Goal: Task Accomplishment & Management: Use online tool/utility

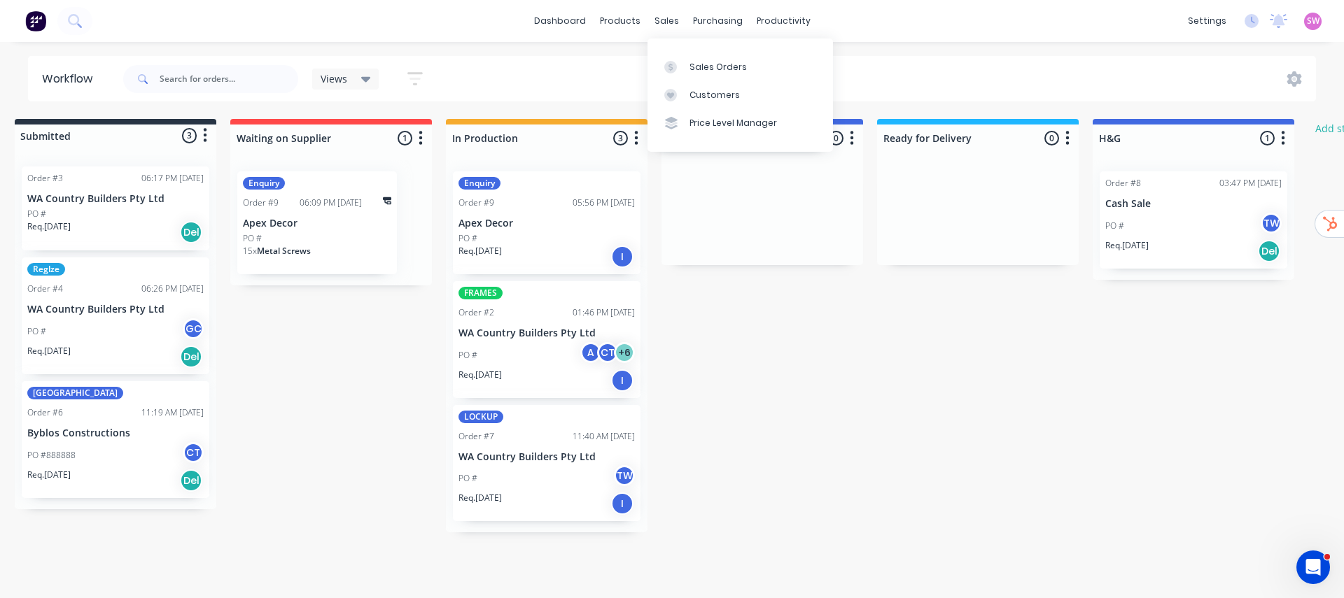
click at [943, 362] on div "Submitted 3 Status colour #273444 hex #273444 Save Cancel Summaries Total order…" at bounding box center [836, 326] width 1725 height 414
click at [575, 25] on link "dashboard" at bounding box center [560, 20] width 66 height 21
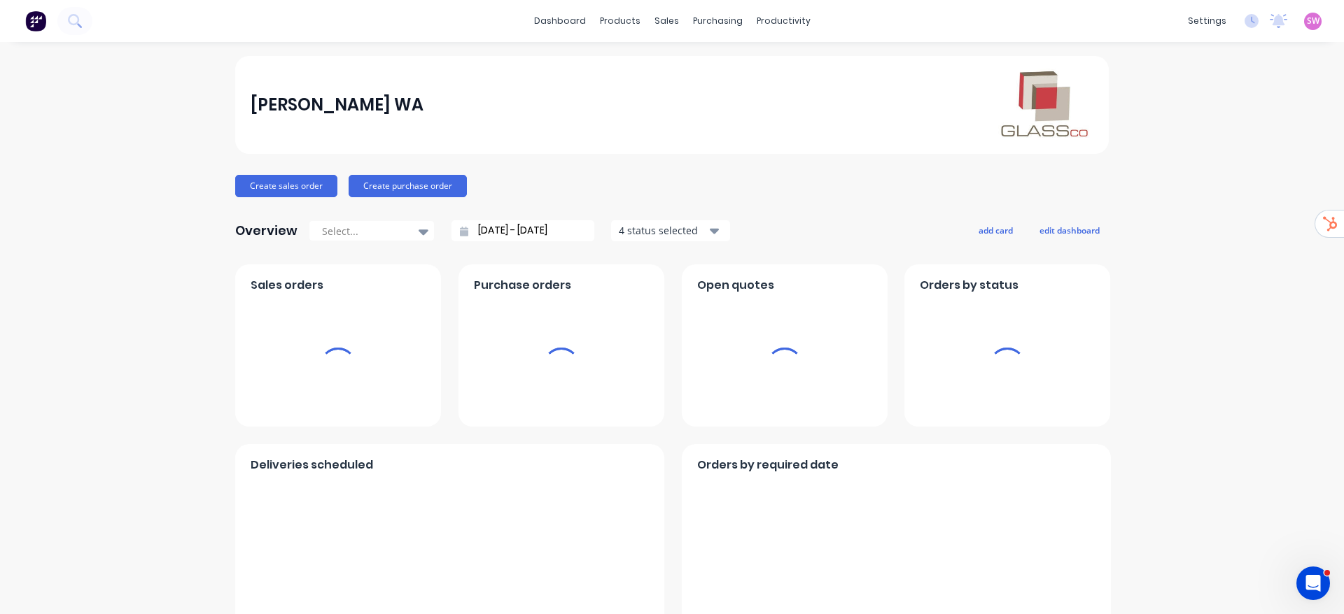
click at [1304, 17] on div "SW GlassCo WA Stuart Wheatley Administrator Profile Sign out" at bounding box center [1312, 21] width 17 height 17
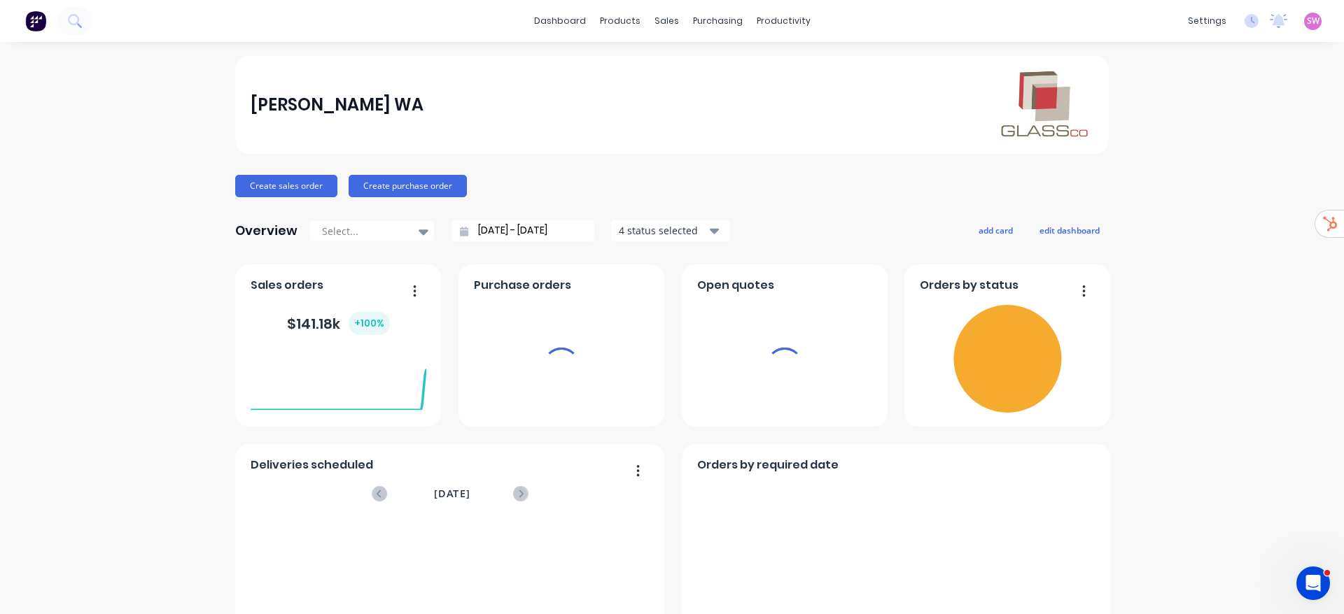
click at [1304, 28] on div "SW GlassCo WA Stuart Wheatley Administrator Profile Sign out" at bounding box center [1312, 21] width 17 height 17
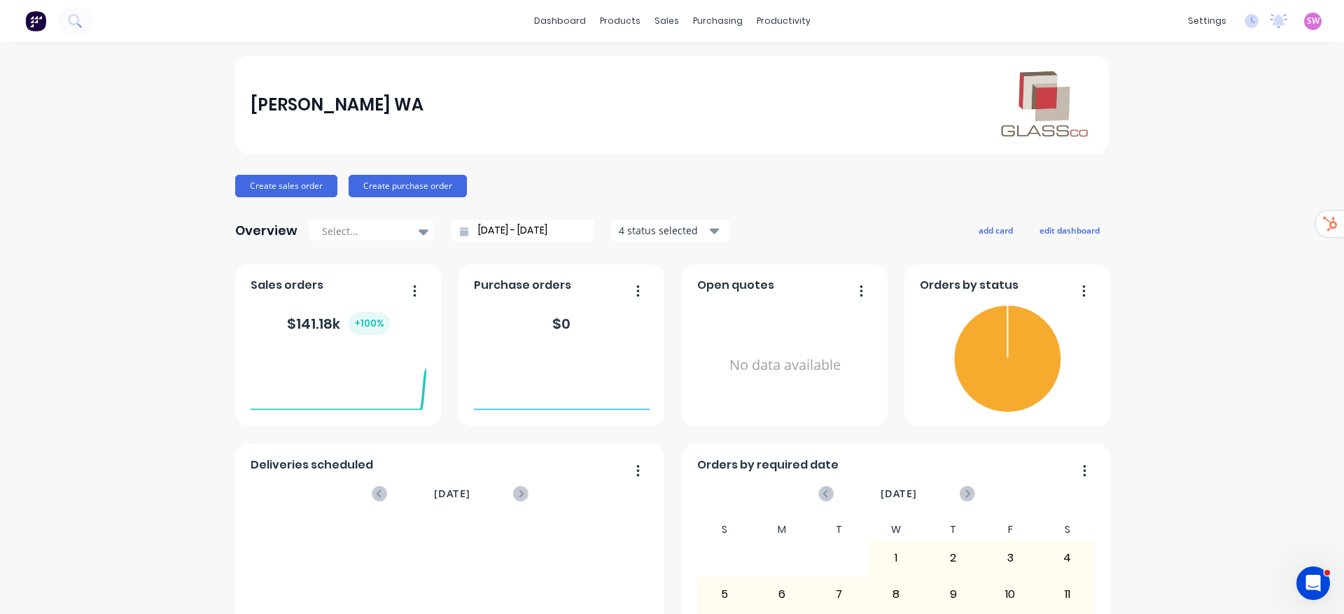
click at [1306, 20] on span "SW" at bounding box center [1312, 21] width 13 height 13
click at [1183, 171] on div "Sign out" at bounding box center [1194, 175] width 38 height 13
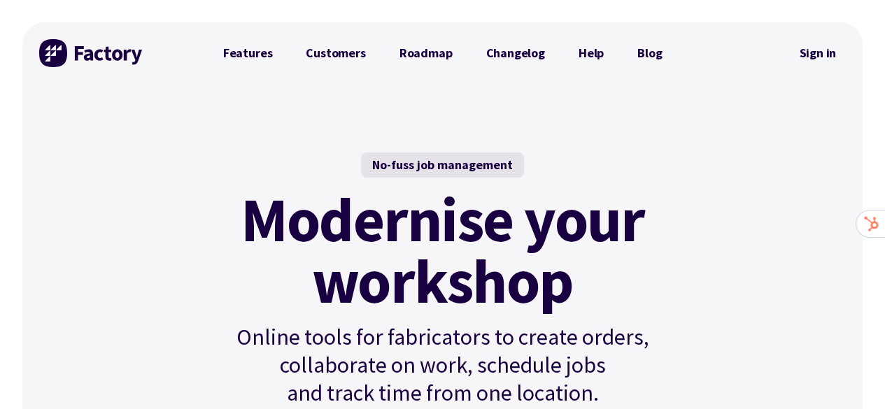
click at [856, 48] on div "Features Customers Roadmap Changelog Help Blog Sign in" at bounding box center [442, 53] width 840 height 62
click at [824, 49] on link "Sign in" at bounding box center [817, 53] width 57 height 32
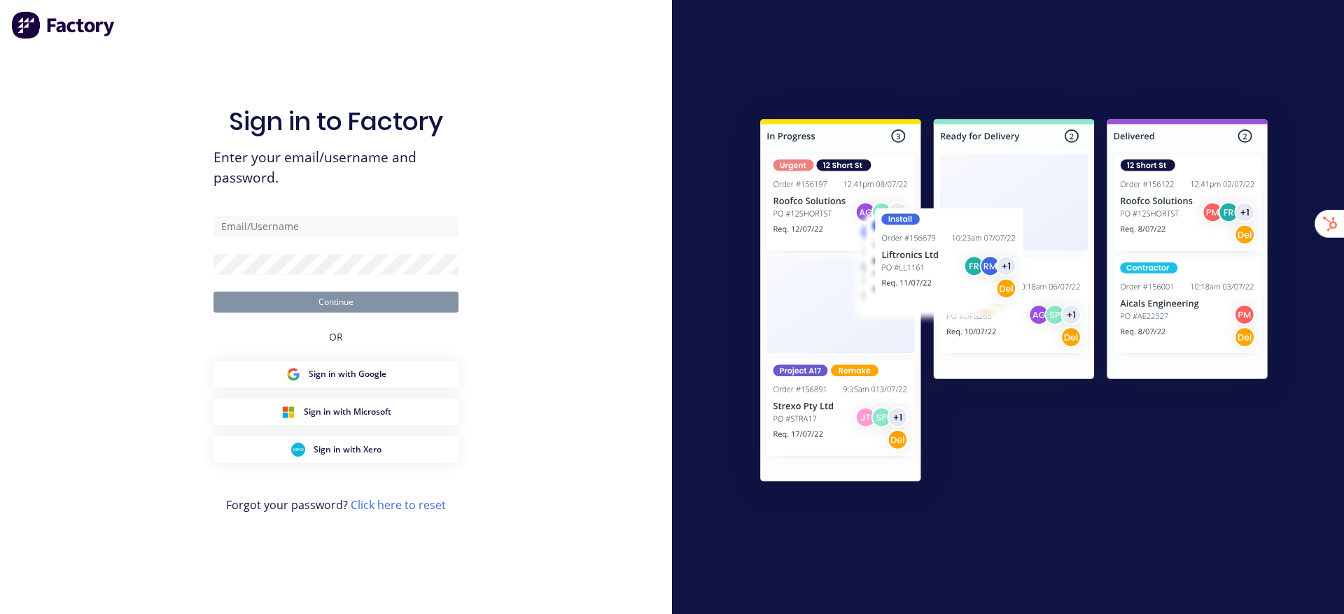
type input "[EMAIL_ADDRESS][DOMAIN_NAME]"
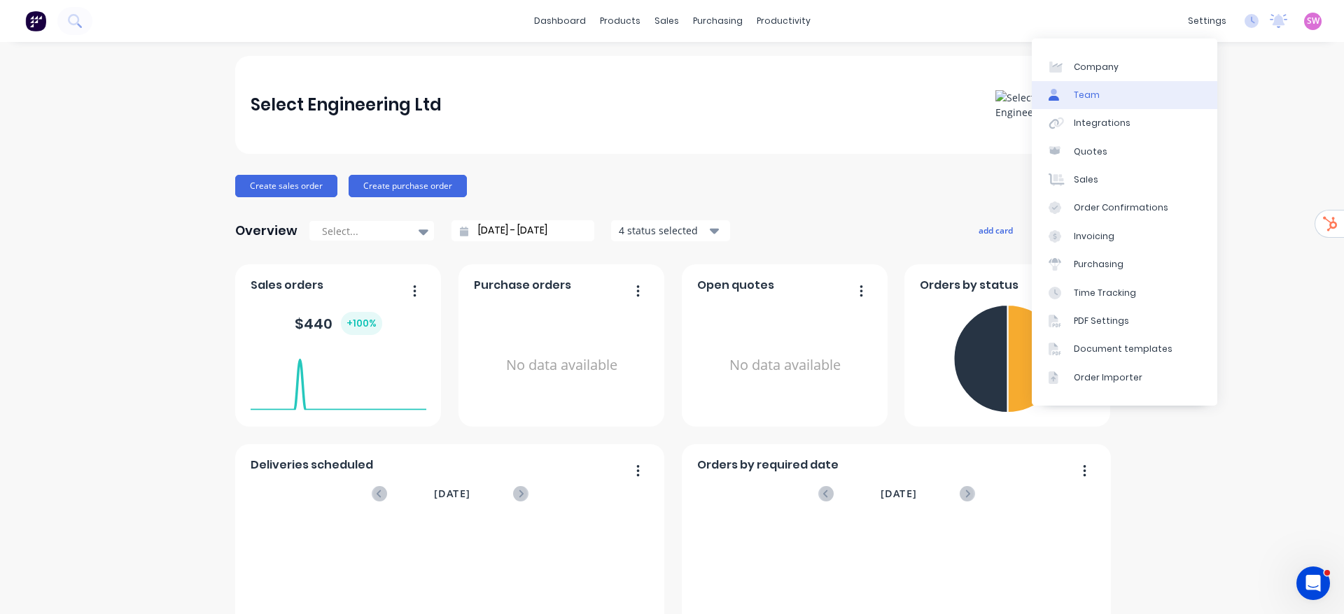
click at [1127, 96] on link "Team" at bounding box center [1123, 95] width 185 height 28
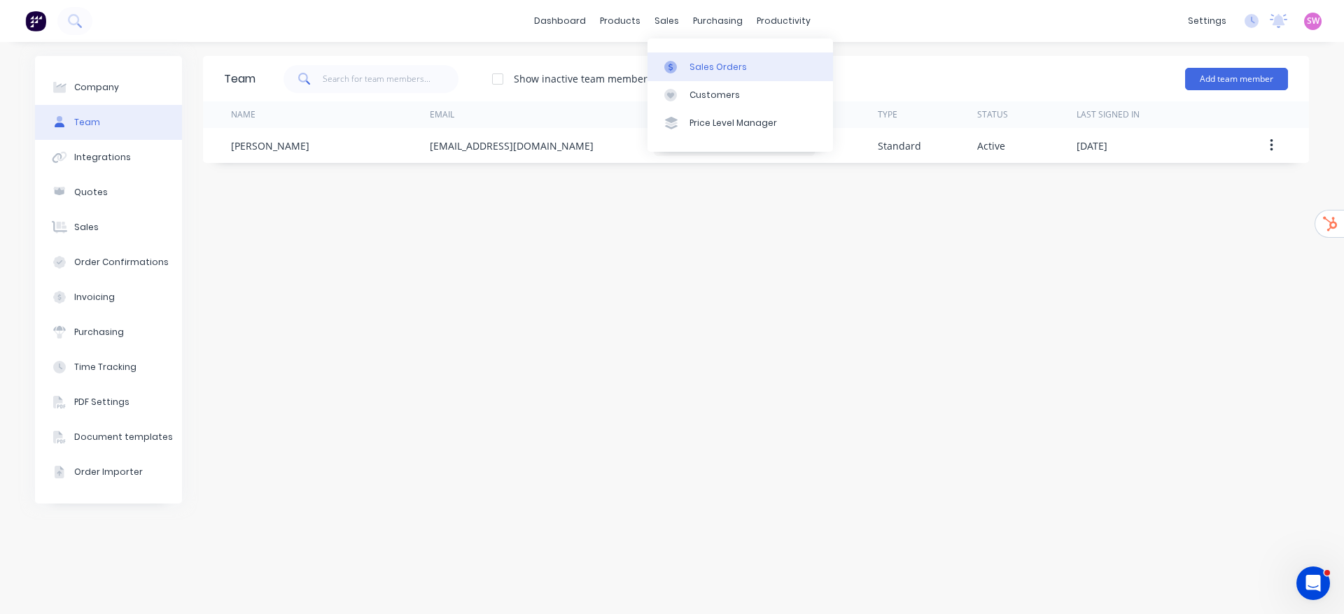
click at [679, 66] on div at bounding box center [674, 67] width 21 height 13
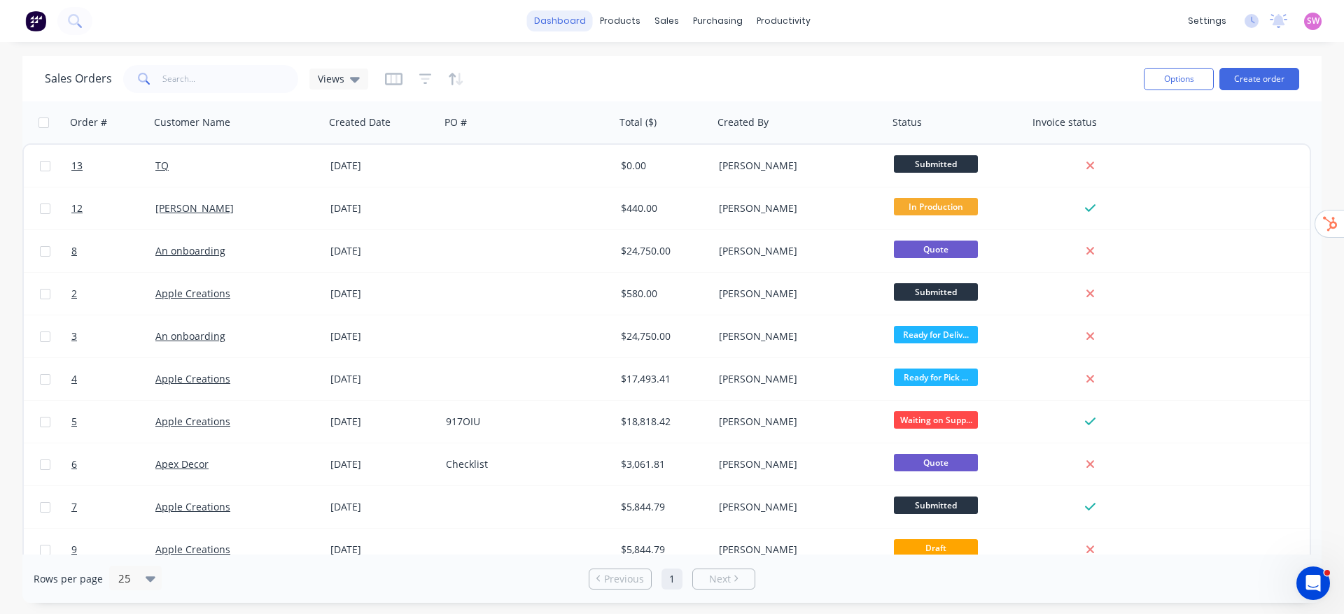
click at [556, 20] on link "dashboard" at bounding box center [560, 20] width 66 height 21
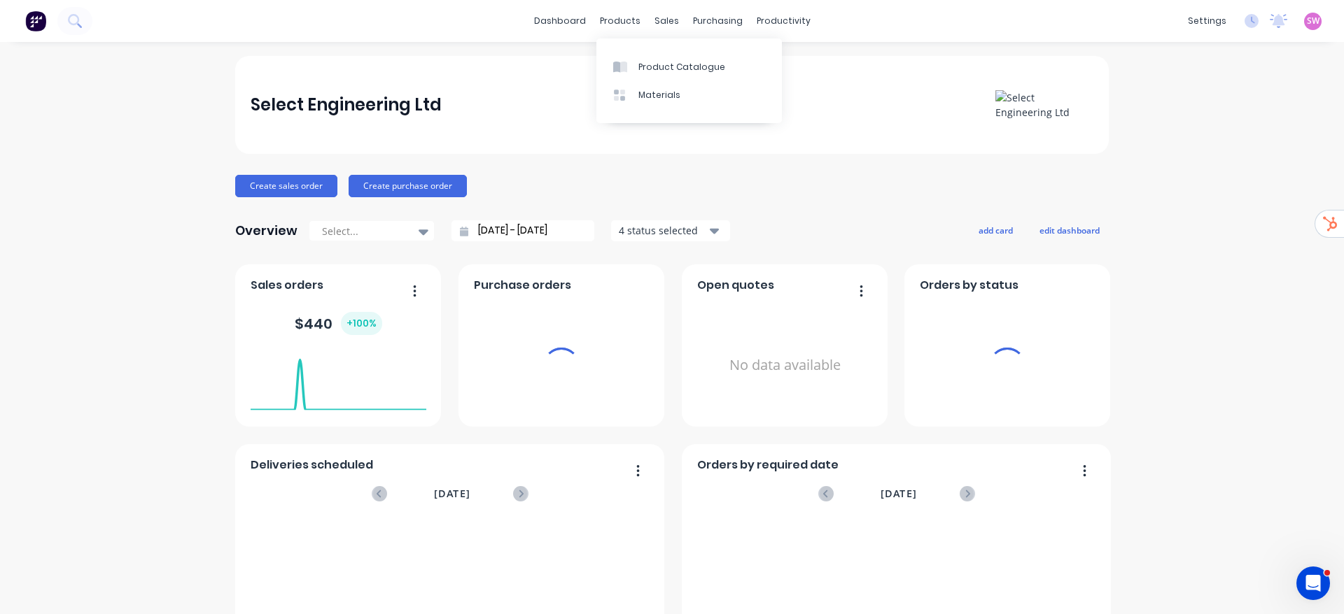
click at [1306, 15] on div "settings No new notifications Mark all as read You have no notifications SW Sel…" at bounding box center [1261, 20] width 163 height 21
click at [1304, 17] on div "SW Select Engineering Ltd Stuart Wheatley Administrator Profile Sign out" at bounding box center [1312, 21] width 17 height 17
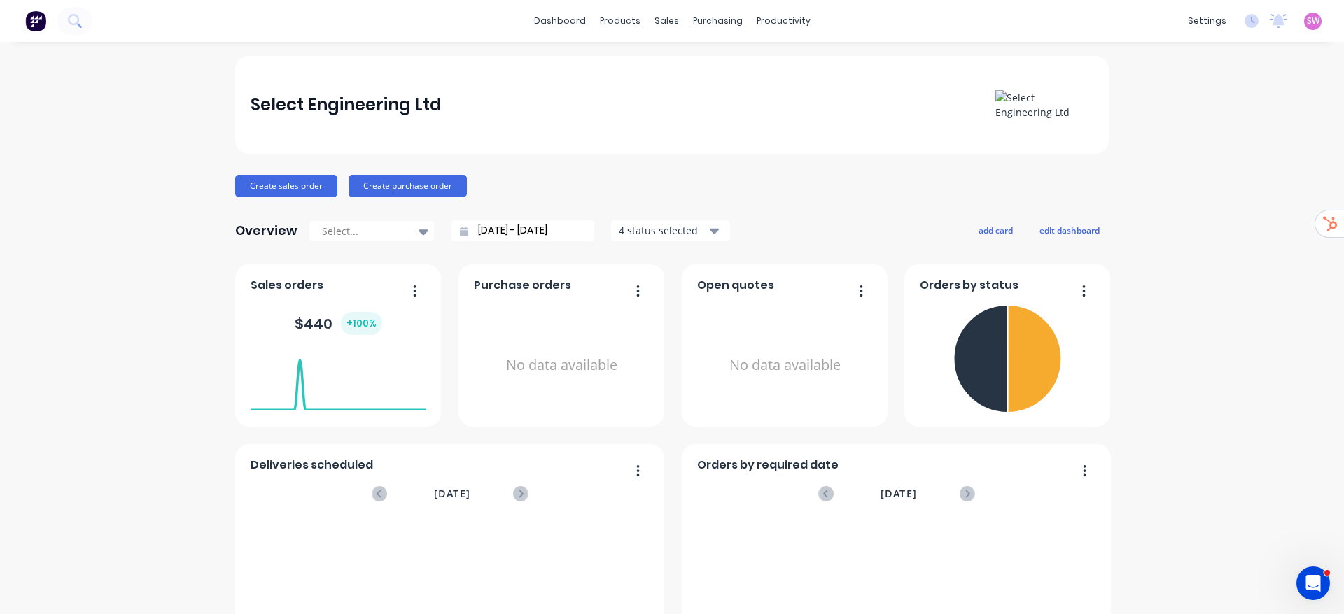
click at [1306, 23] on span "SW" at bounding box center [1312, 21] width 13 height 13
click at [1175, 179] on div "Sign out" at bounding box center [1194, 175] width 38 height 13
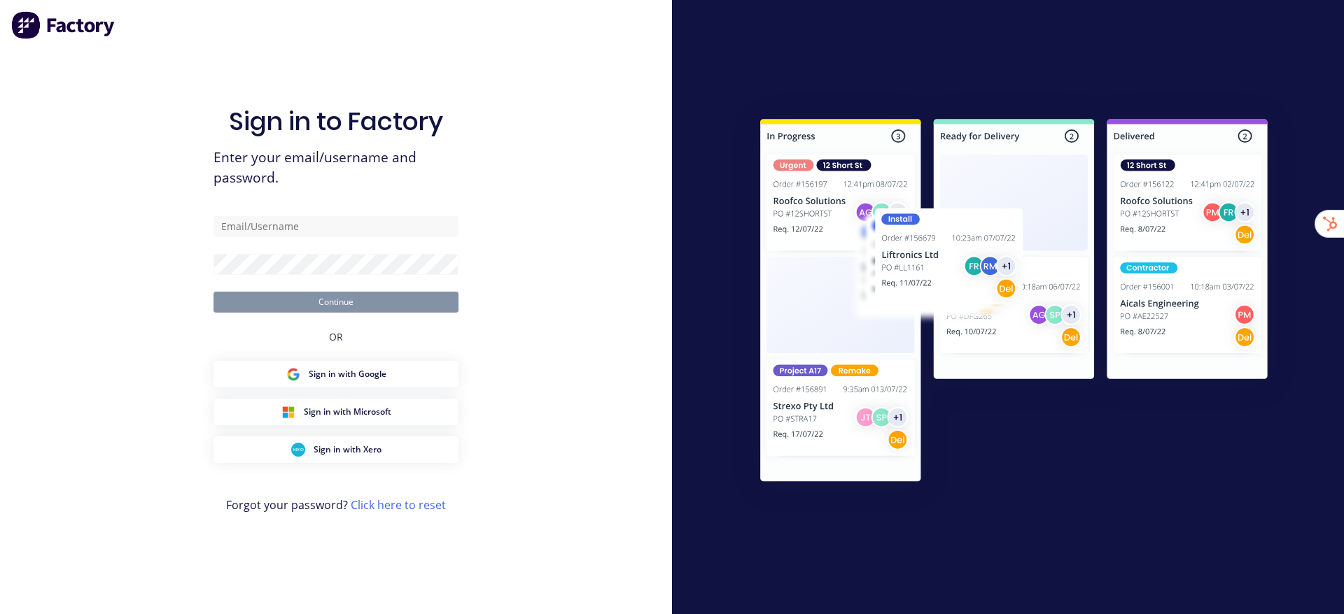
type input "stuart@factory.app"
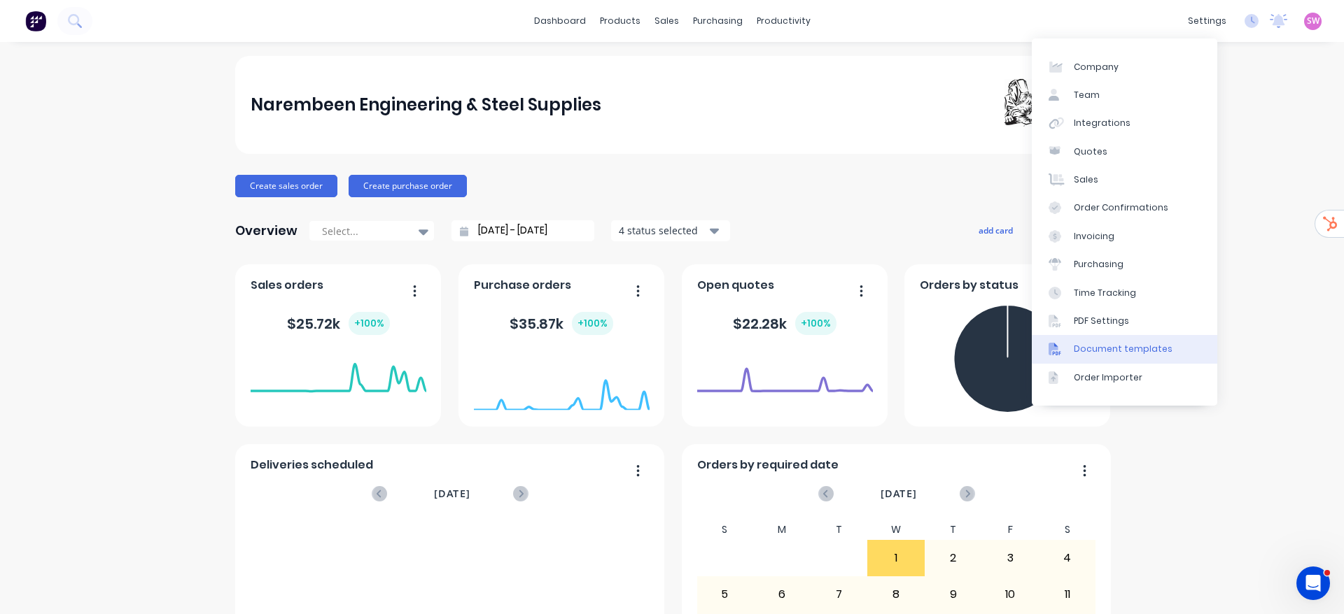
click at [1130, 349] on div "Document templates" at bounding box center [1122, 349] width 99 height 13
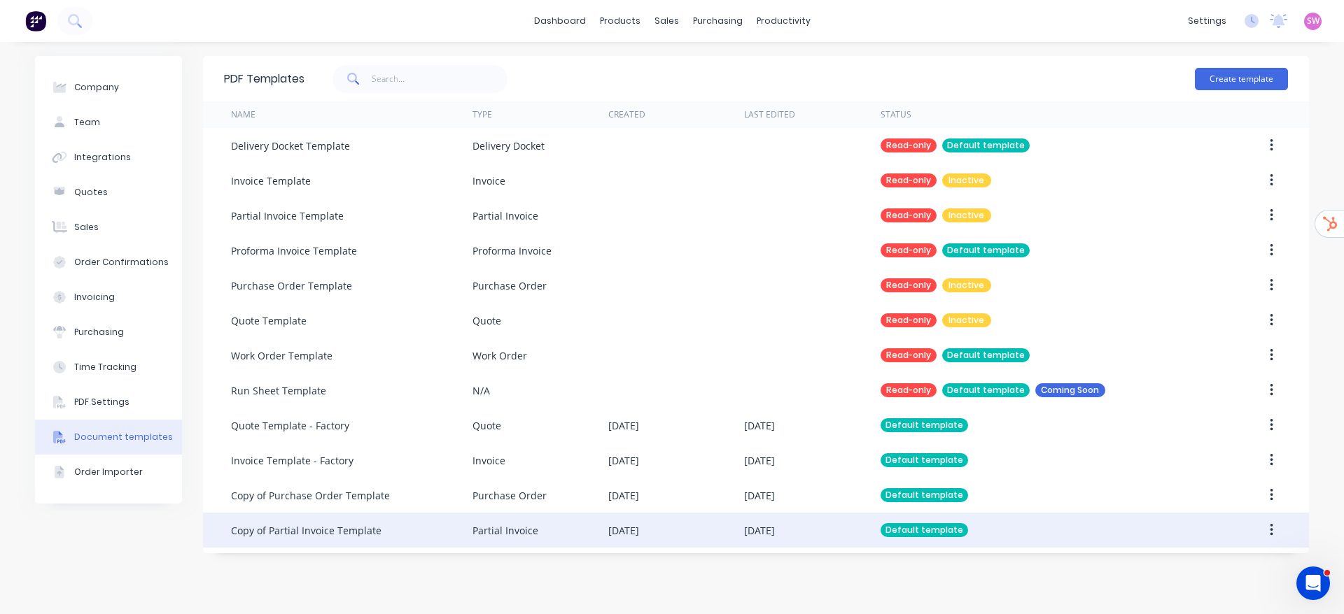
click at [832, 528] on div "29 Sep 2025" at bounding box center [812, 530] width 136 height 35
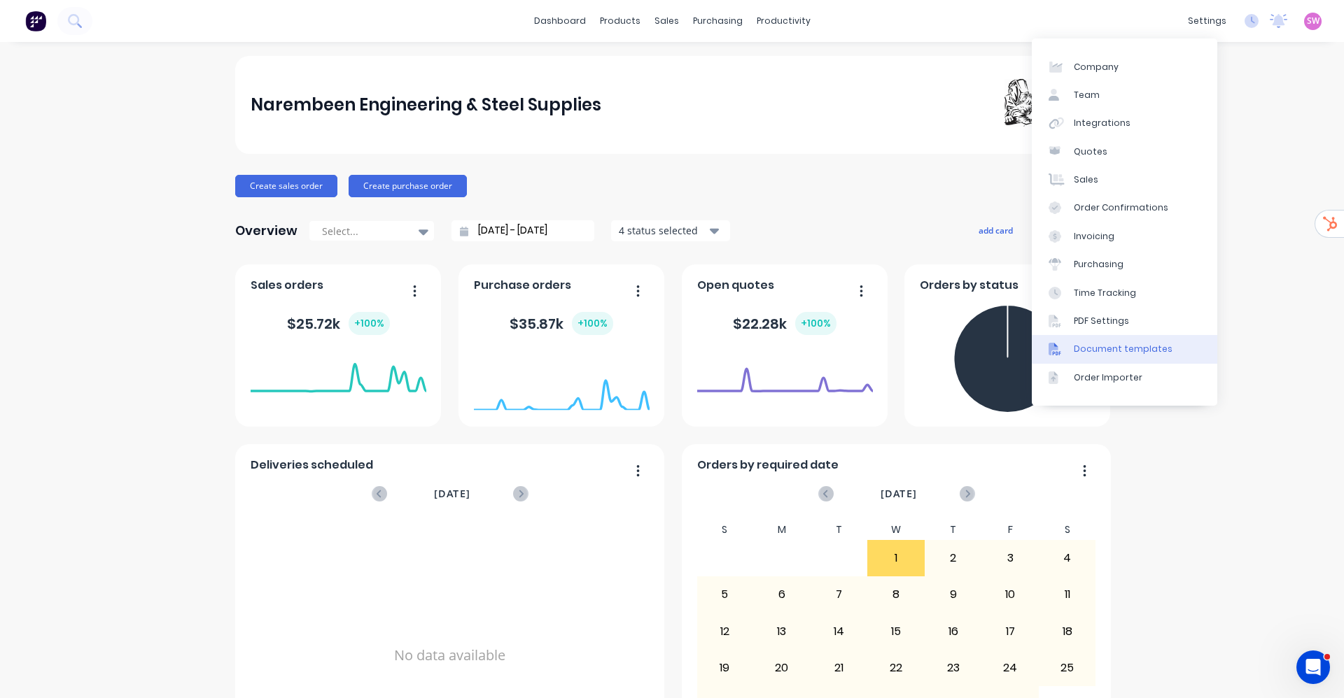
click at [1133, 351] on div "Document templates" at bounding box center [1122, 349] width 99 height 13
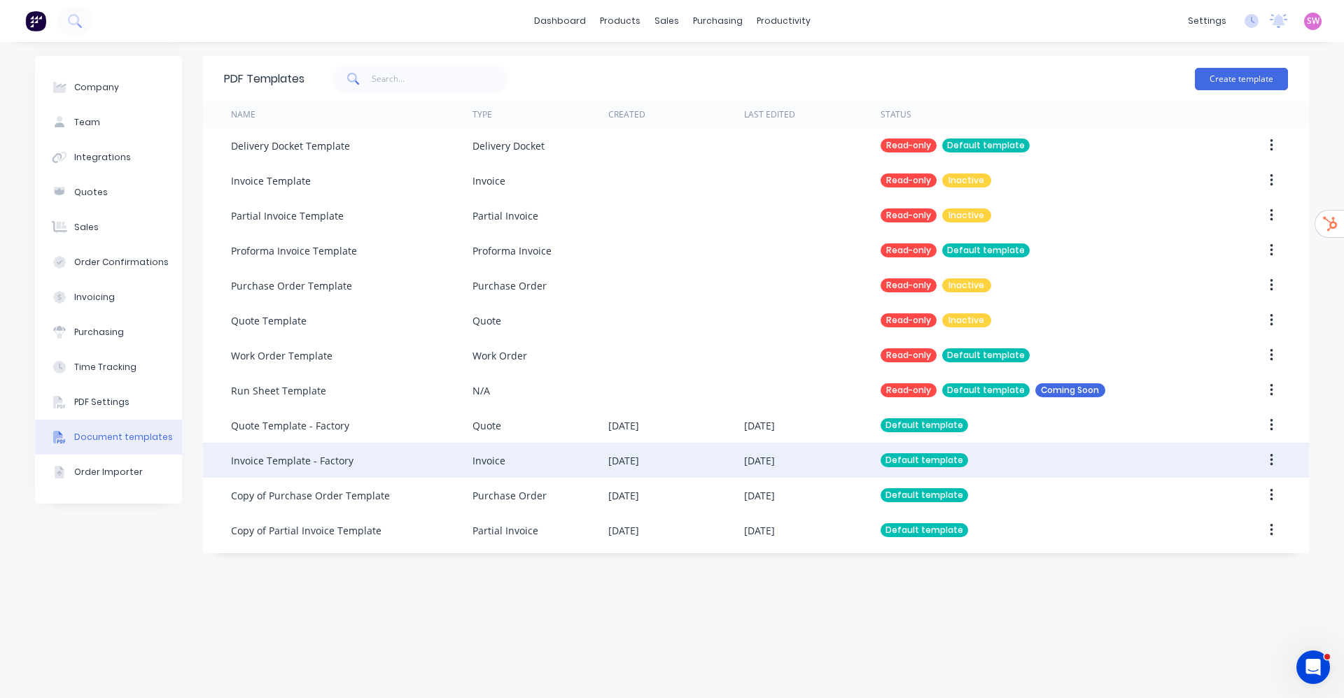
click at [832, 456] on div "[DATE]" at bounding box center [812, 460] width 136 height 35
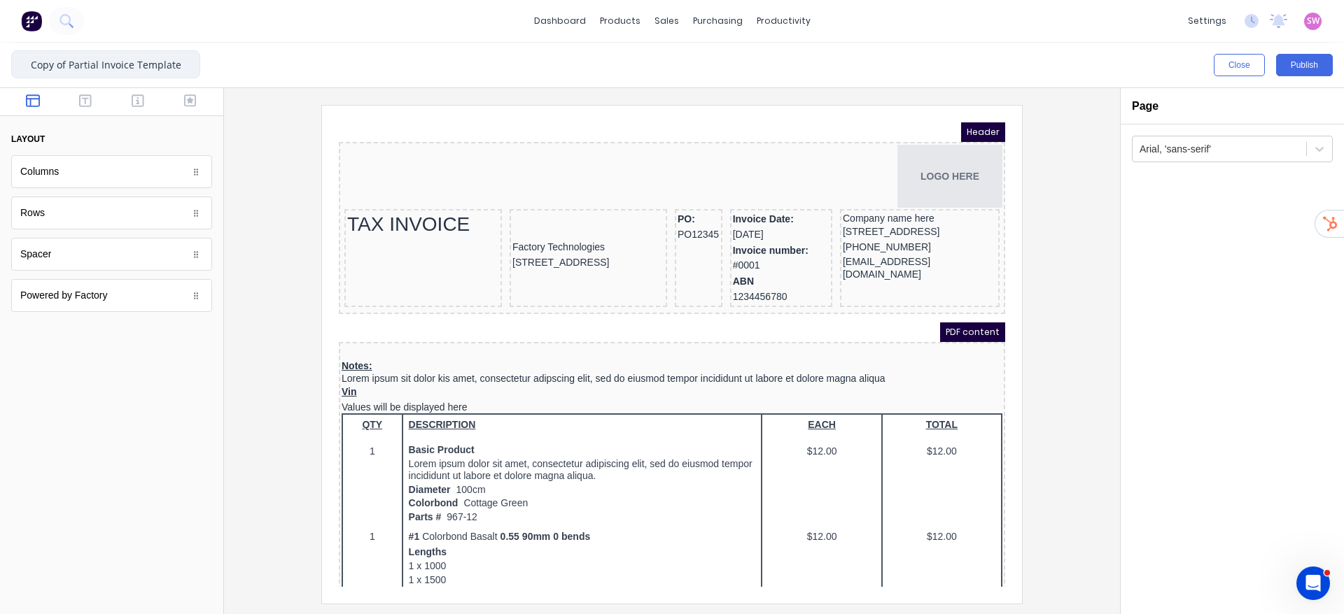
click at [65, 66] on input "Copy of Partial Invoice Template" at bounding box center [105, 64] width 189 height 28
drag, startPoint x: 69, startPoint y: 62, endPoint x: 0, endPoint y: 83, distance: 72.4
click at [0, 85] on div "Copy of Partial Invoice Template Close Publish Components layout Columns Column…" at bounding box center [672, 329] width 1344 height 572
click at [163, 66] on input "Partial Invoice Template" at bounding box center [105, 64] width 189 height 28
type input "Partial Invoice Template - Factory"
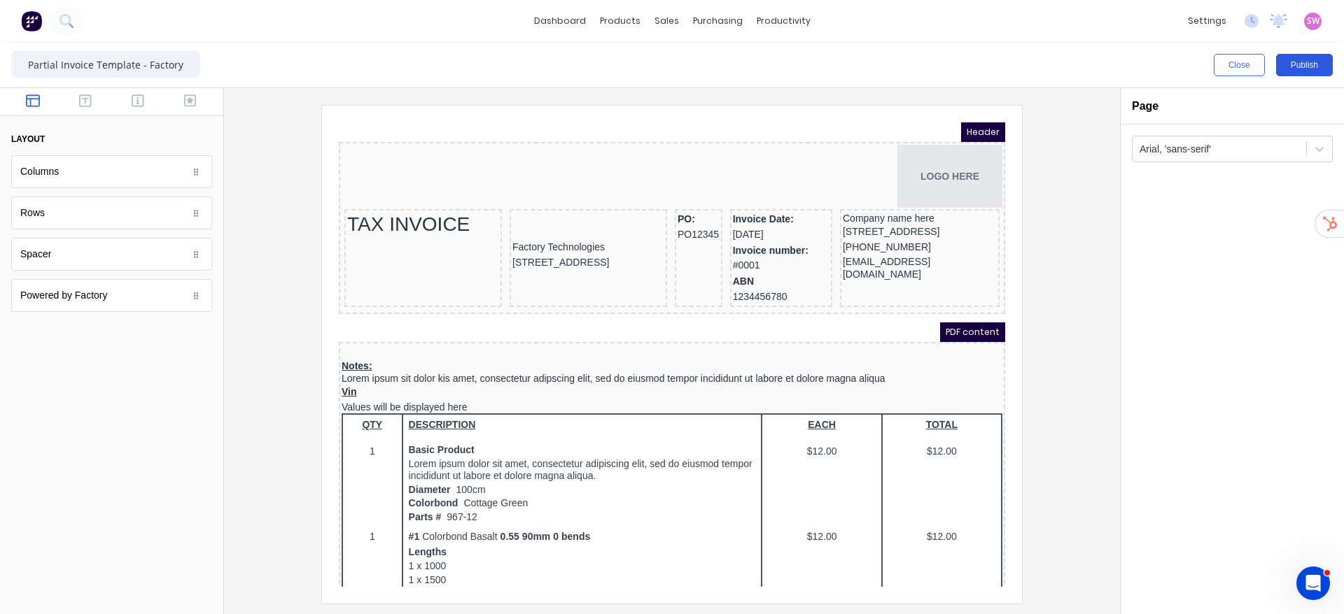
click at [1302, 54] on button "Publish" at bounding box center [1304, 65] width 57 height 22
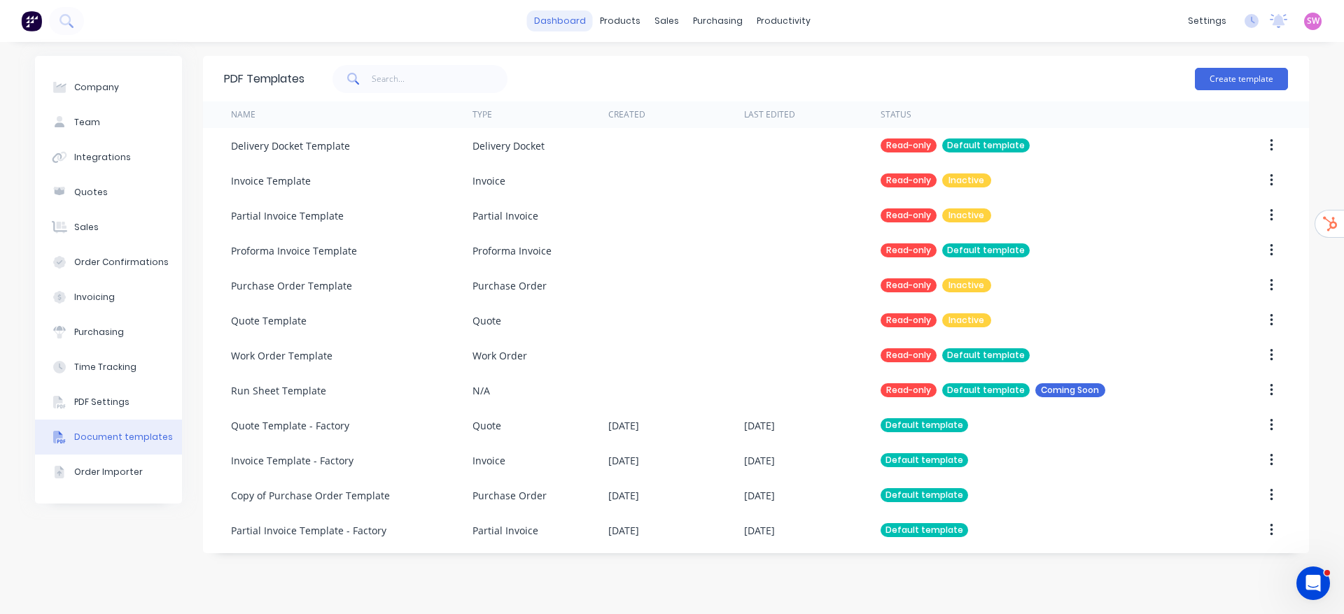
click at [586, 17] on link "dashboard" at bounding box center [560, 20] width 66 height 21
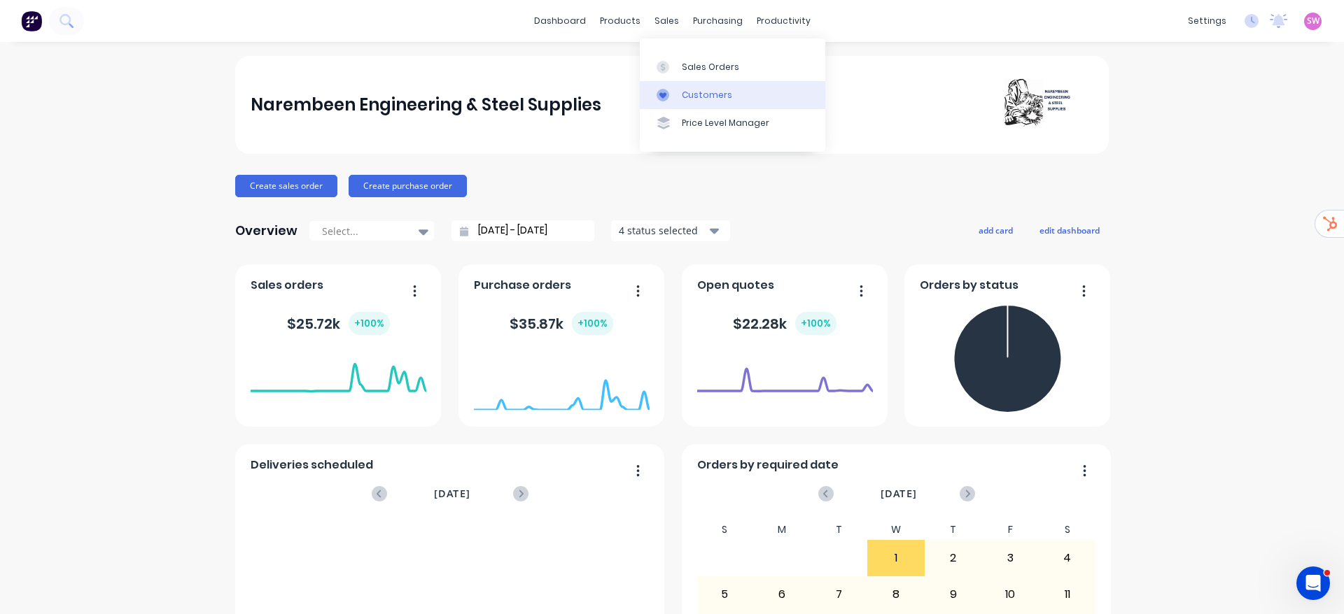
click at [702, 95] on div "Customers" at bounding box center [707, 95] width 50 height 13
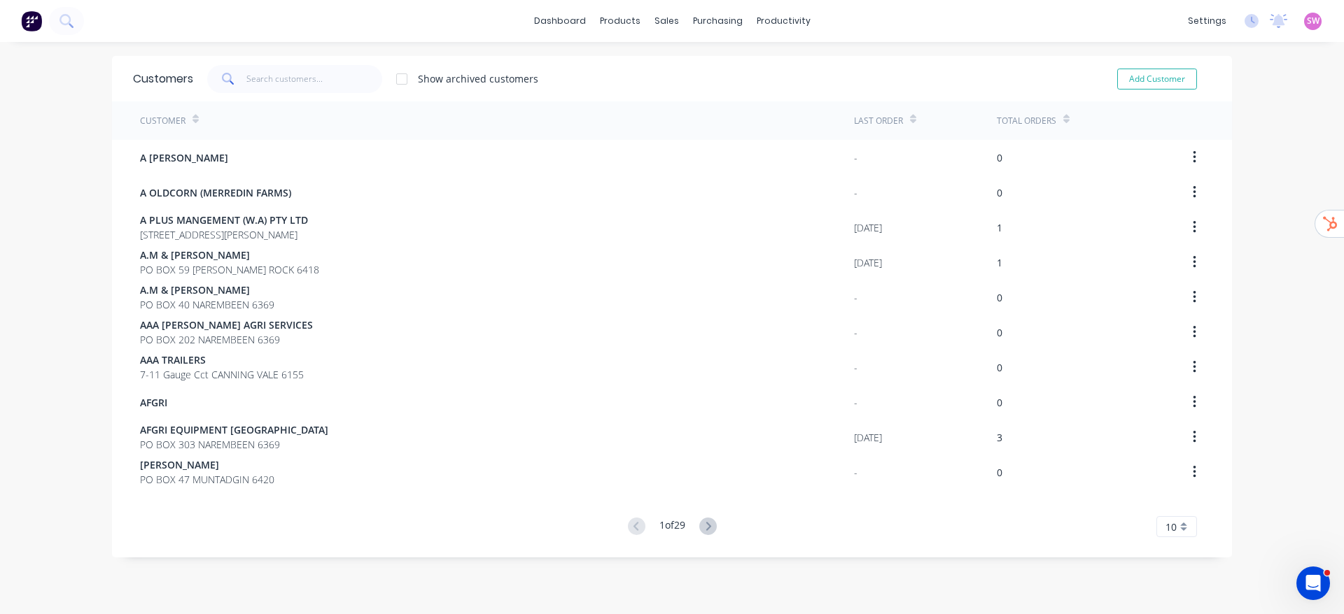
click at [1170, 534] on div "10" at bounding box center [1176, 526] width 41 height 21
click at [1168, 514] on div "35" at bounding box center [1176, 503] width 39 height 24
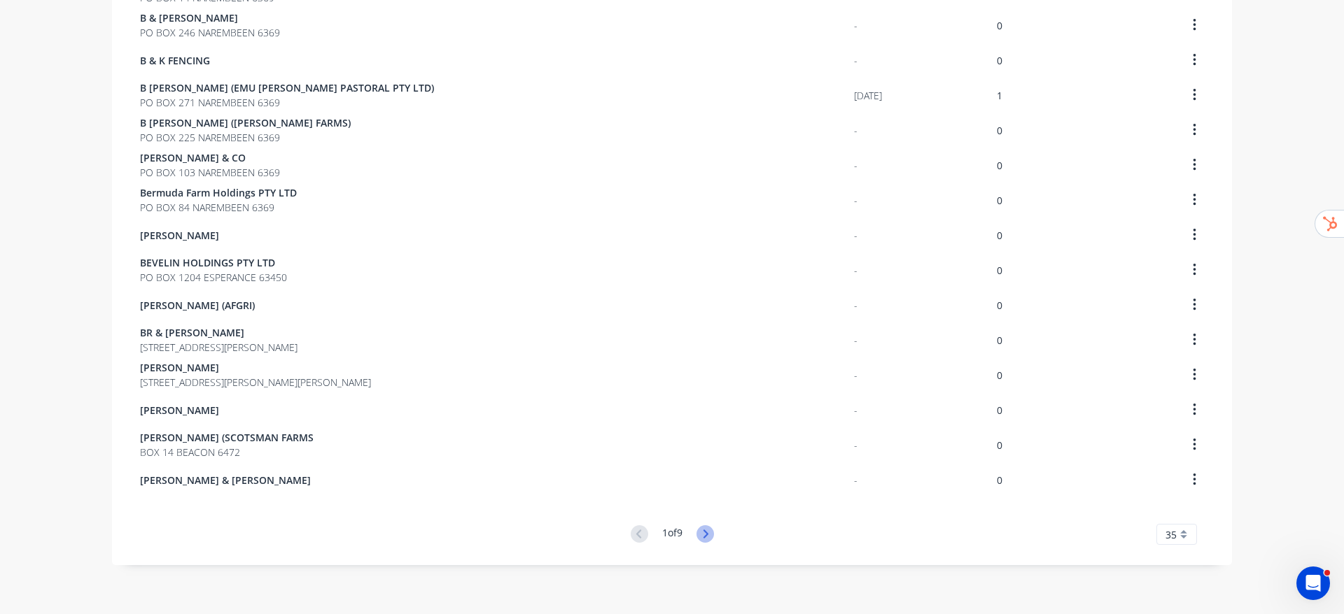
click at [696, 540] on icon at bounding box center [704, 534] width 17 height 17
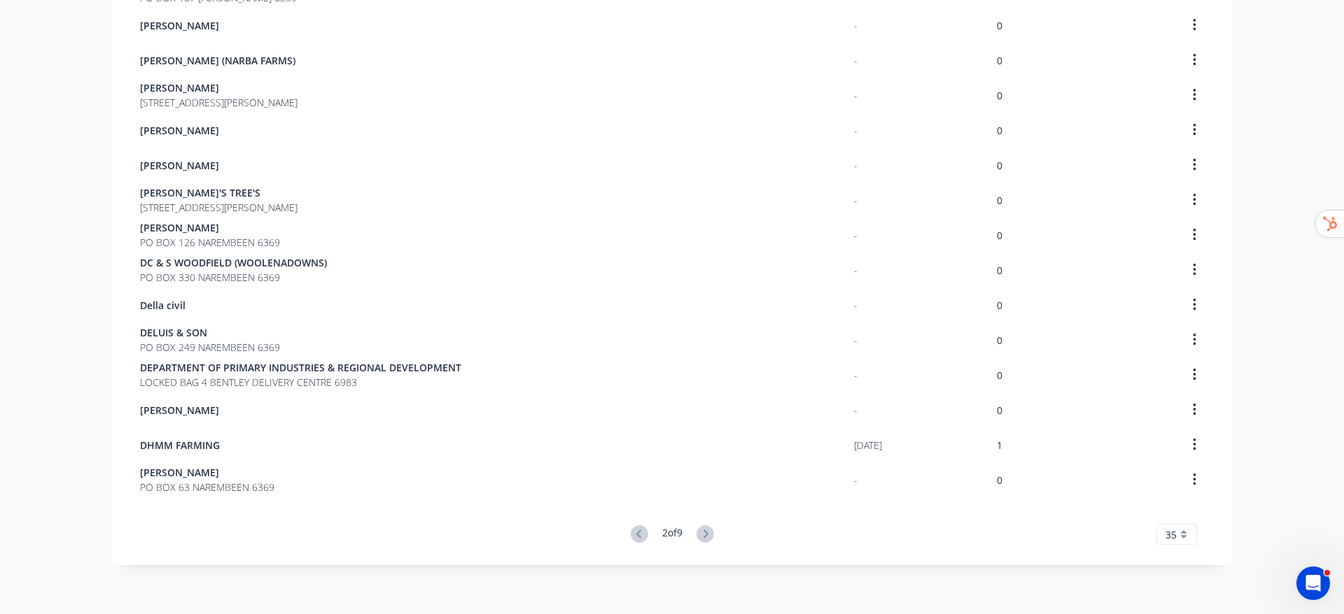
click at [696, 540] on icon at bounding box center [704, 534] width 17 height 17
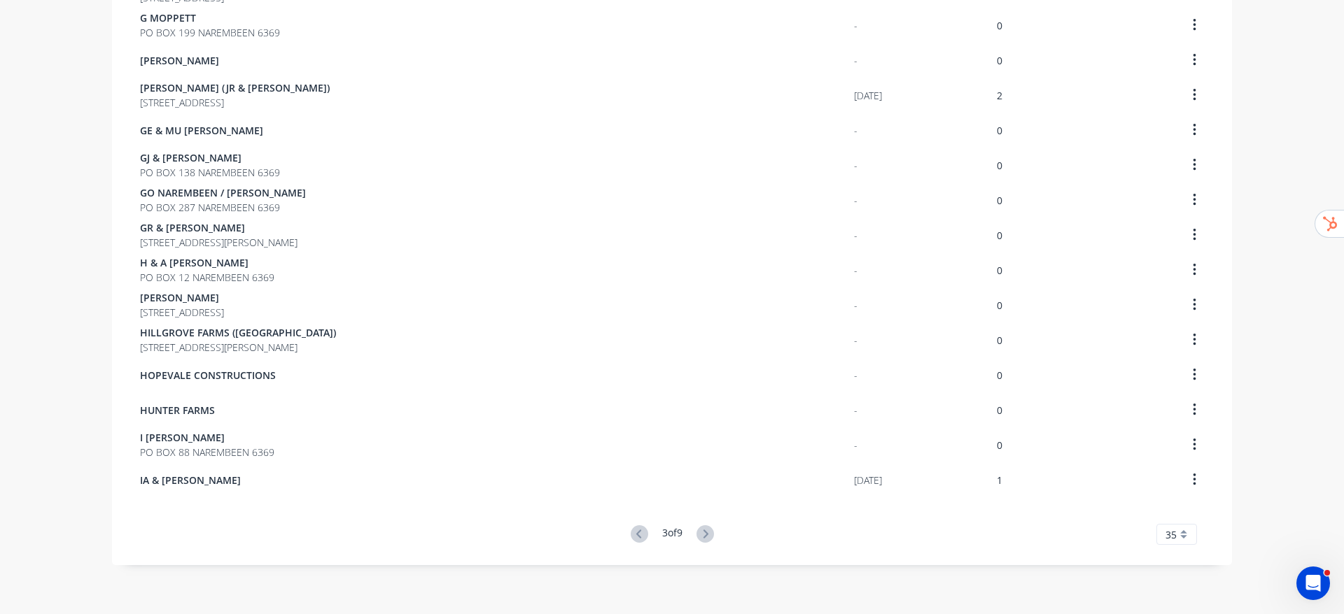
click at [696, 540] on icon at bounding box center [704, 534] width 17 height 17
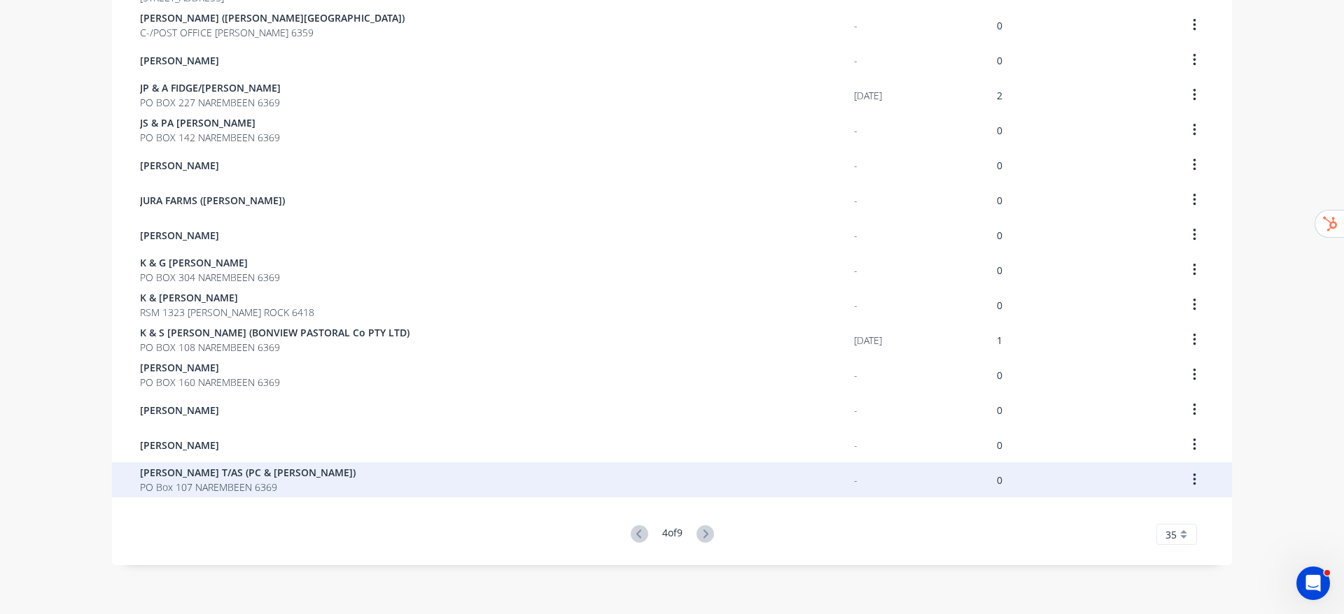
click at [297, 480] on span "PO Box 107 NAREMBEEN 6369" at bounding box center [248, 487] width 216 height 15
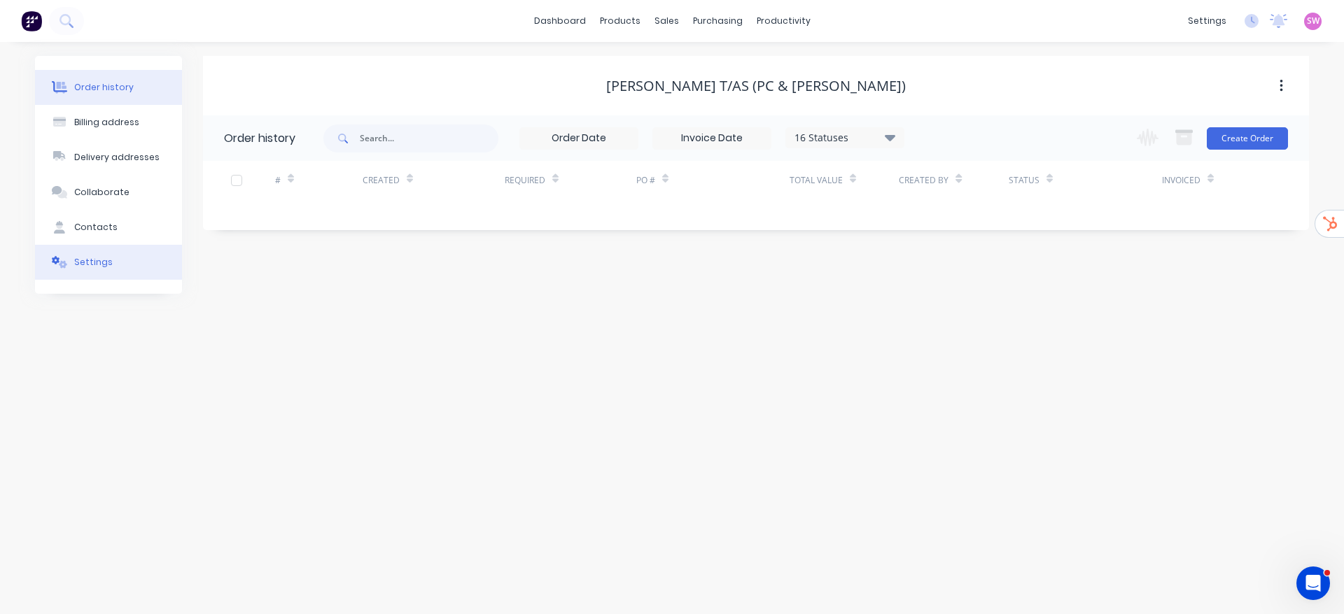
click at [120, 277] on button "Settings" at bounding box center [108, 262] width 147 height 35
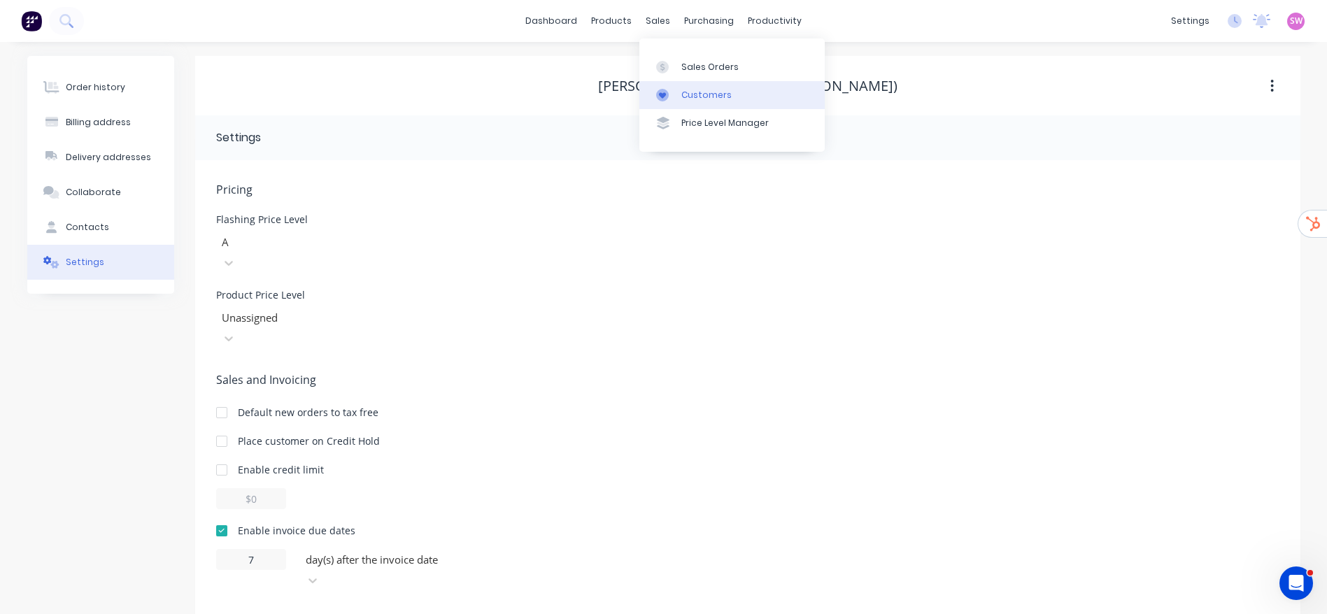
click at [737, 96] on link "Customers" at bounding box center [732, 95] width 185 height 28
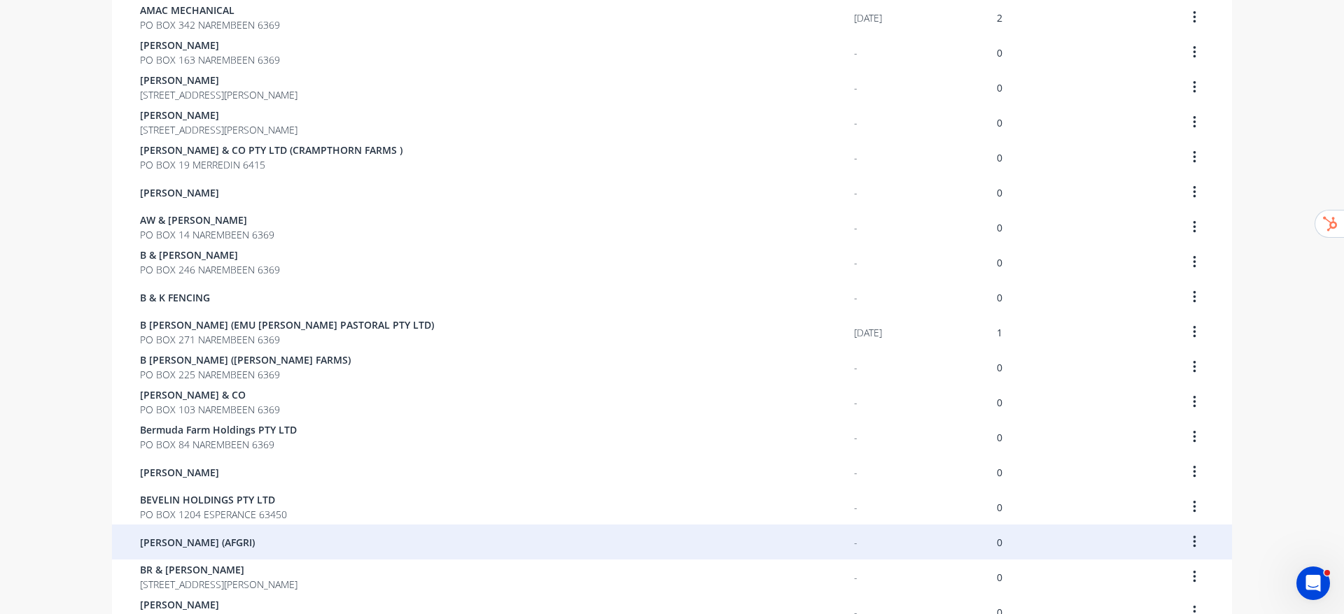
scroll to position [867, 0]
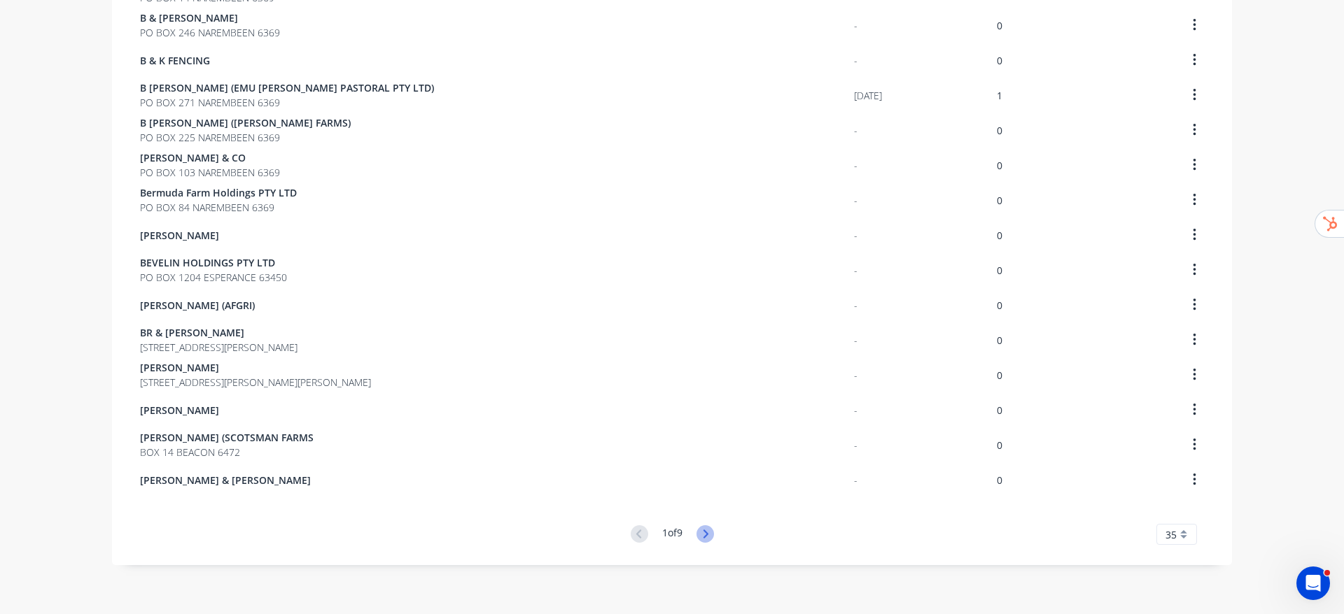
click at [697, 536] on icon at bounding box center [704, 534] width 17 height 17
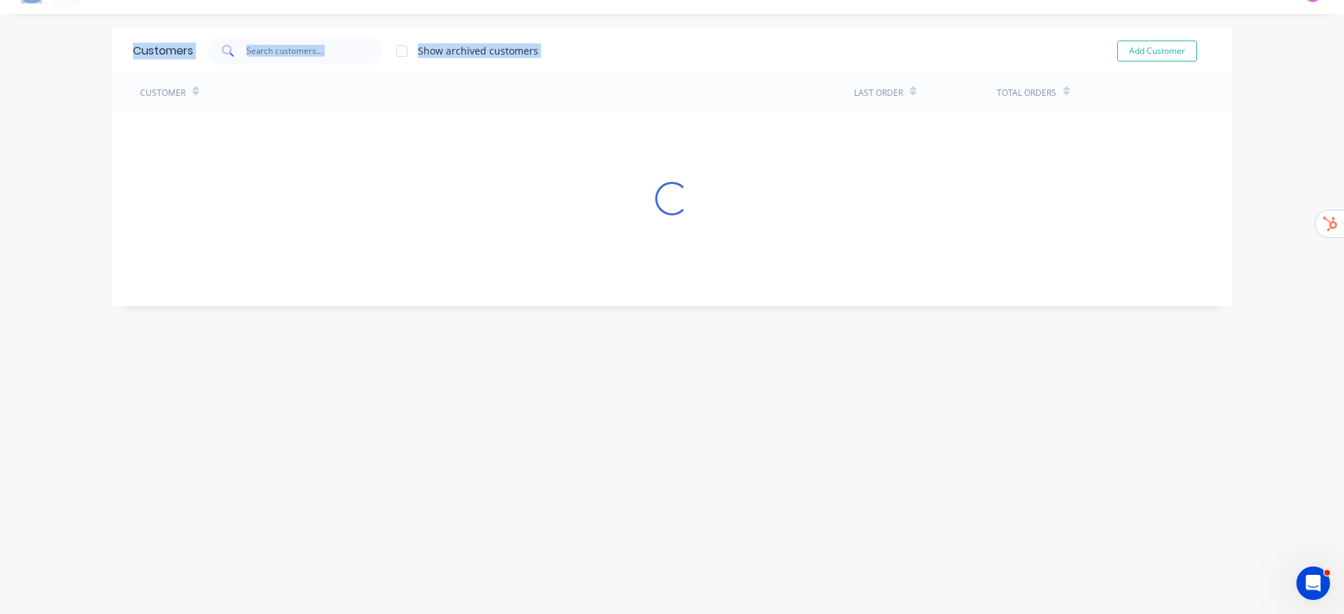
click at [697, 536] on div "Customers Show archived customers Add Customer Customer Last Order Total Orders…" at bounding box center [672, 314] width 1120 height 572
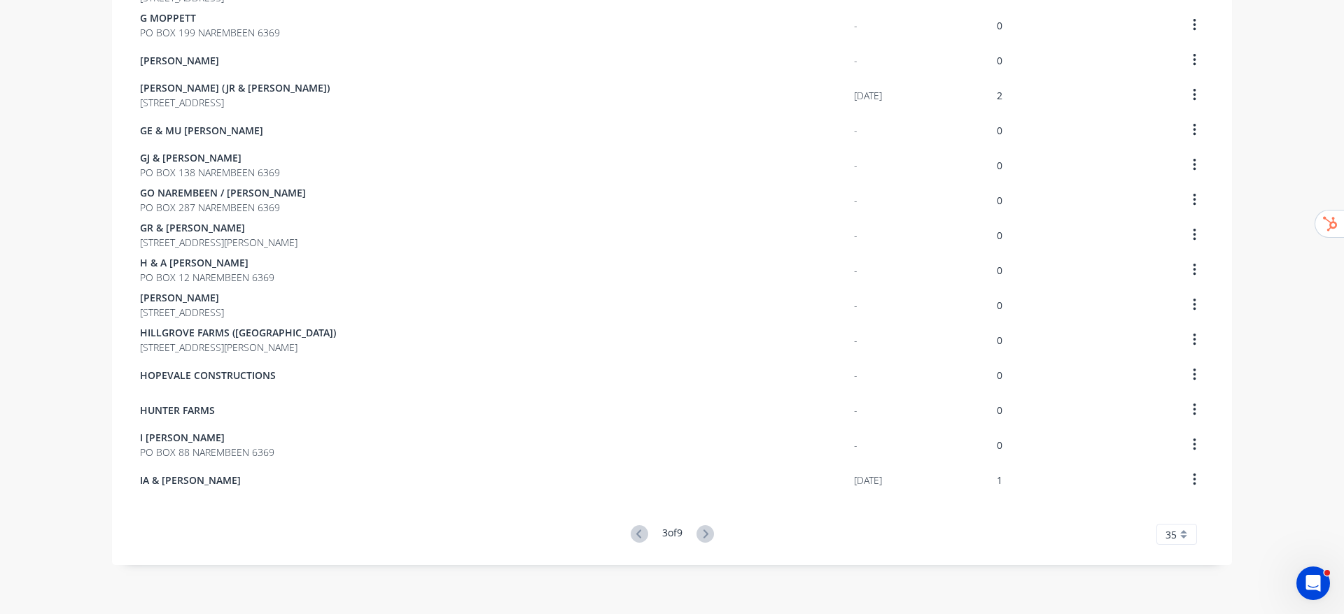
click at [697, 536] on icon at bounding box center [704, 534] width 17 height 17
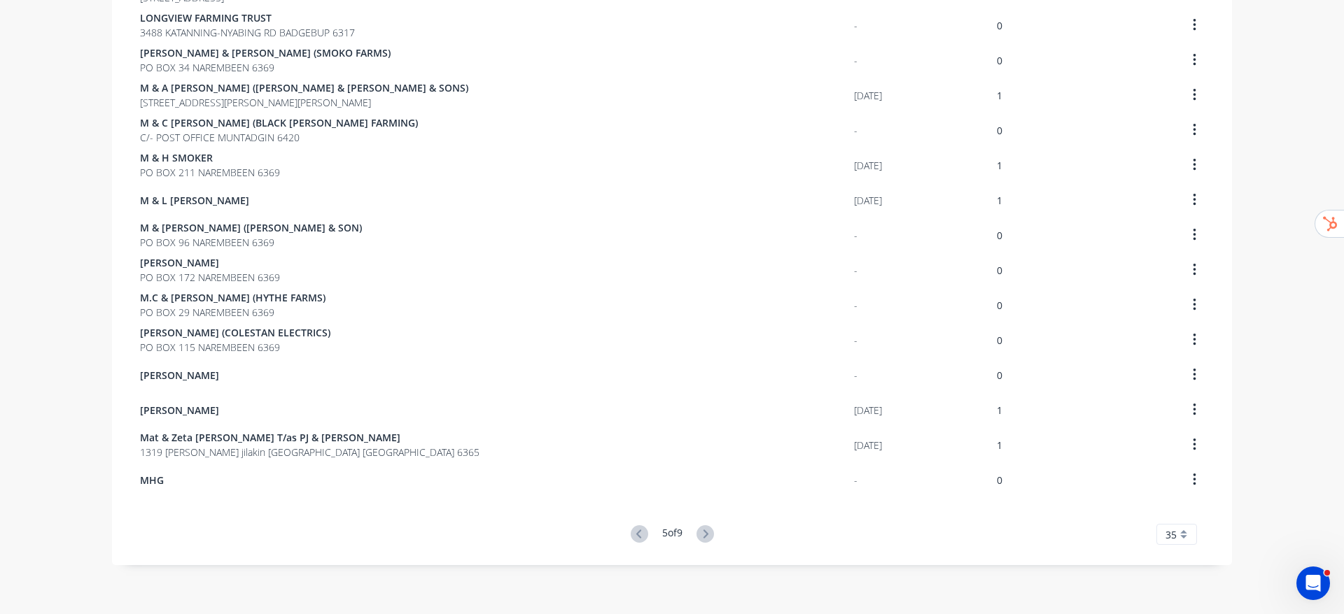
click at [697, 536] on icon at bounding box center [704, 534] width 17 height 17
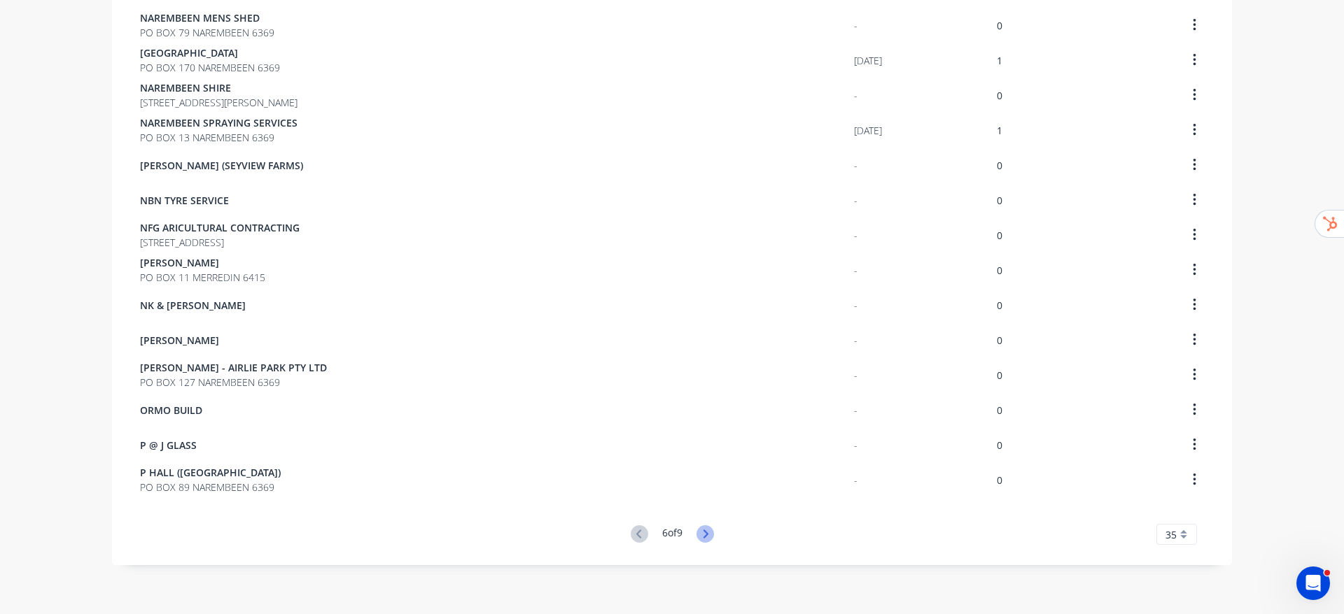
click at [698, 536] on icon at bounding box center [704, 534] width 17 height 17
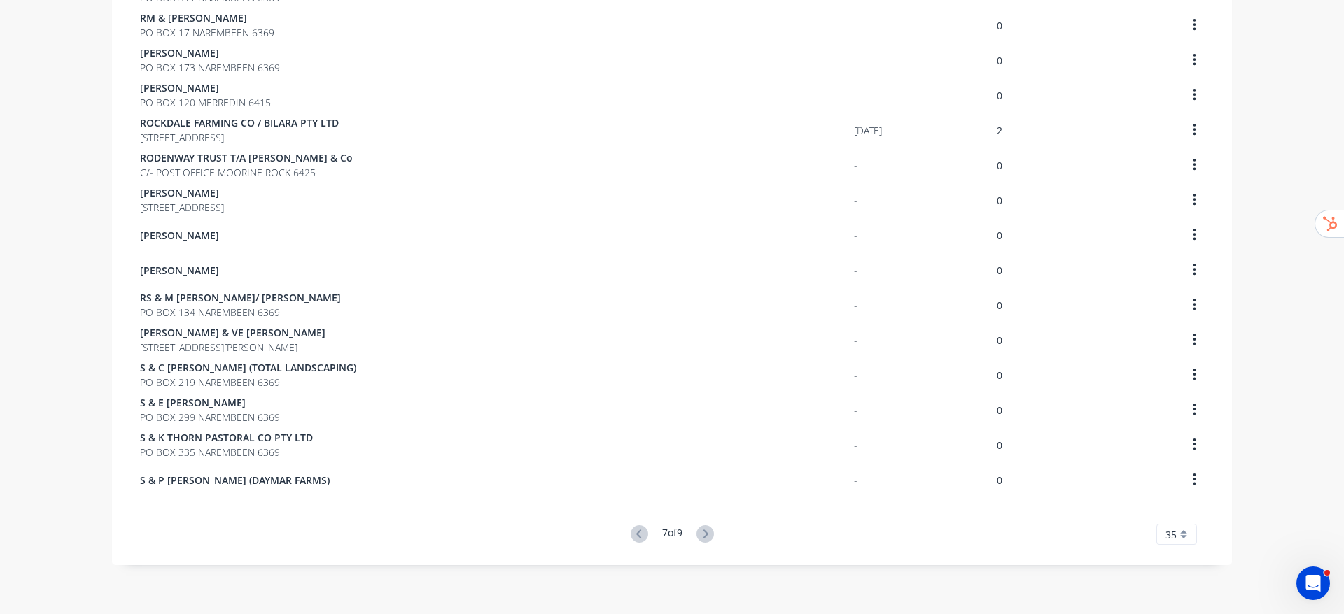
click at [705, 537] on icon at bounding box center [704, 534] width 17 height 17
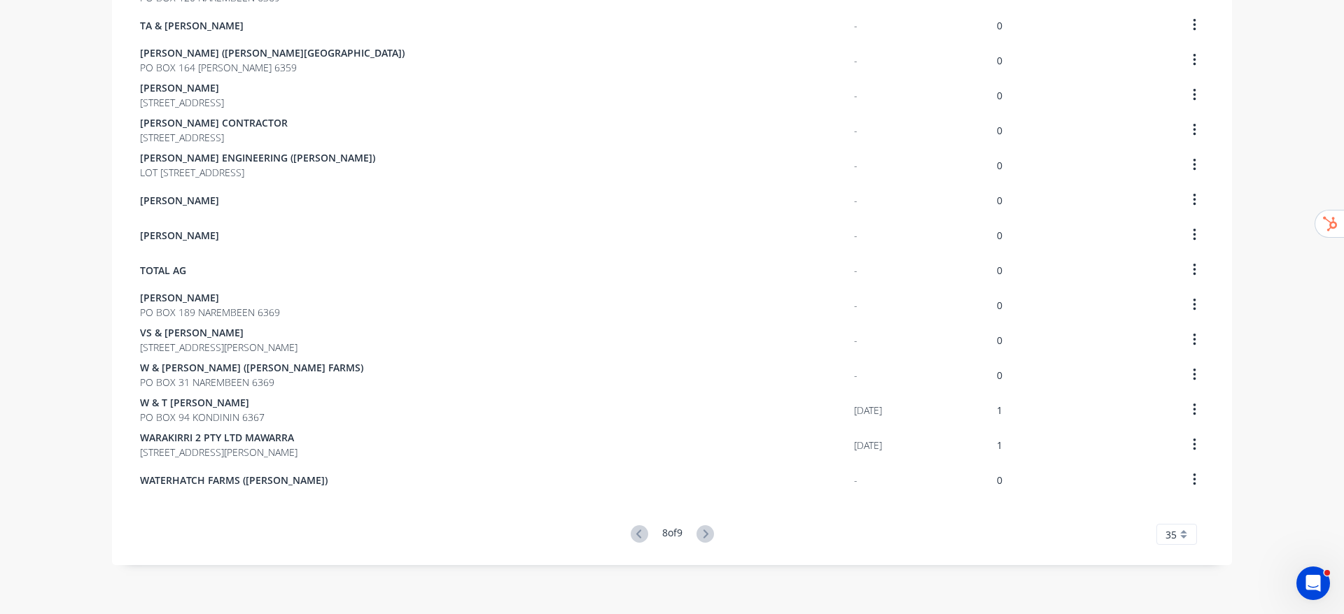
click at [705, 537] on icon at bounding box center [704, 534] width 17 height 17
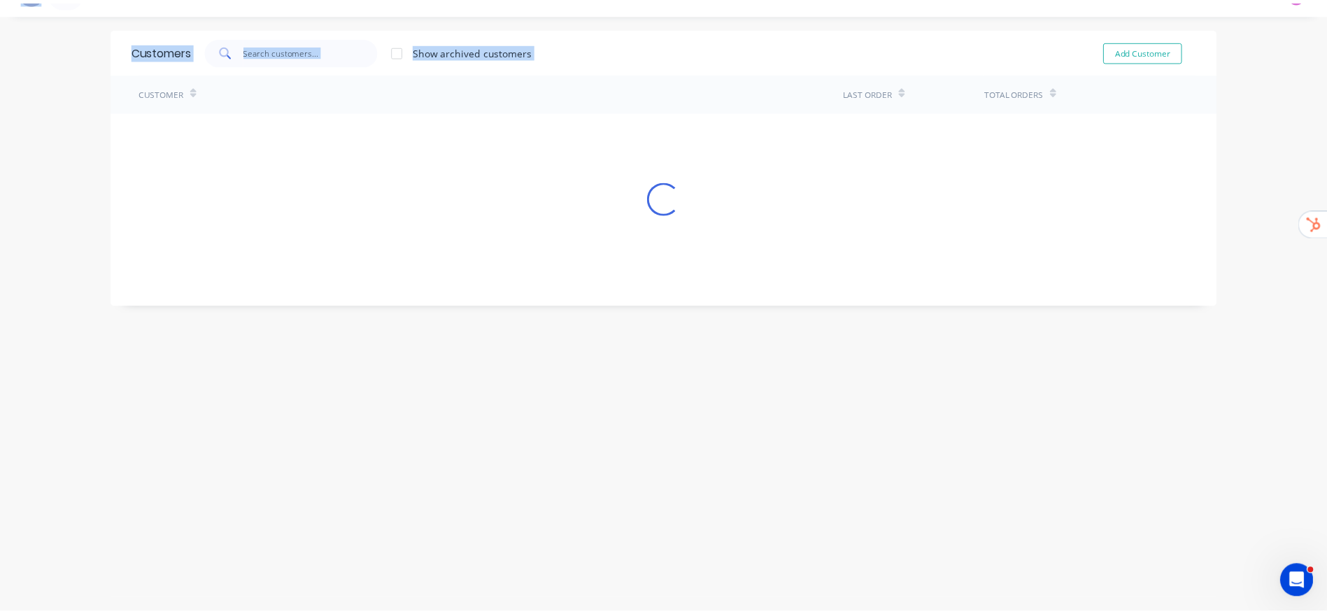
scroll to position [28, 0]
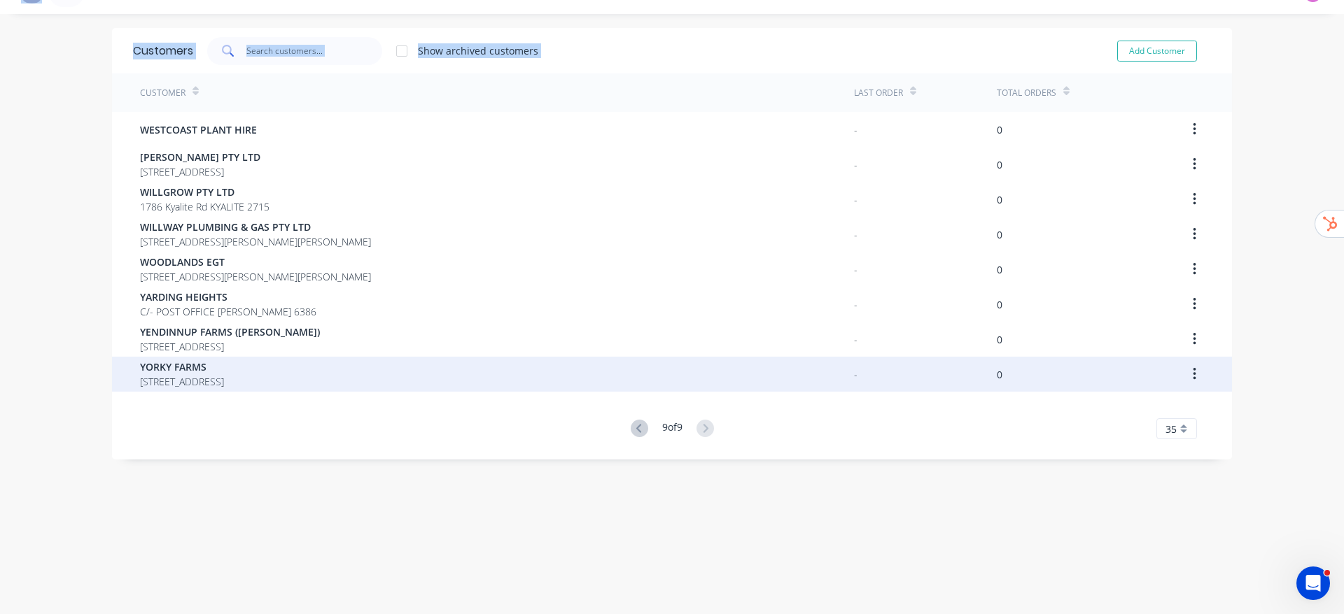
click at [238, 390] on div "YORKY FARMS 219 Yorkrakine East Rd KORRELOCKING 6485" at bounding box center [497, 374] width 714 height 35
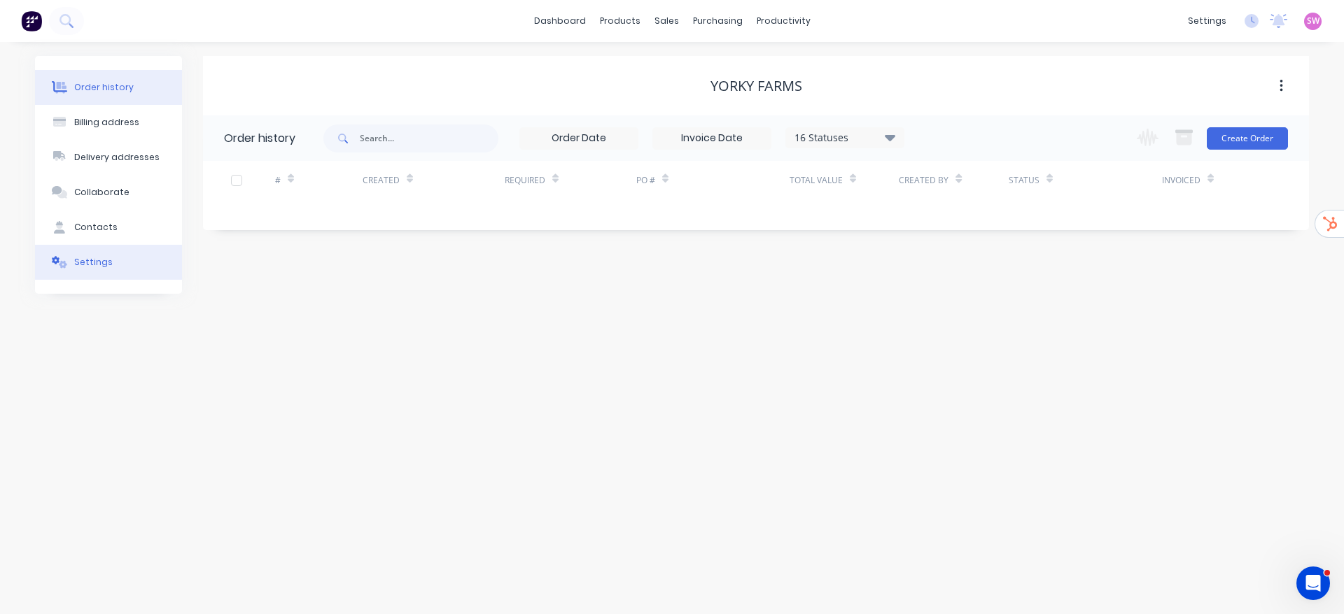
click at [123, 269] on button "Settings" at bounding box center [108, 262] width 147 height 35
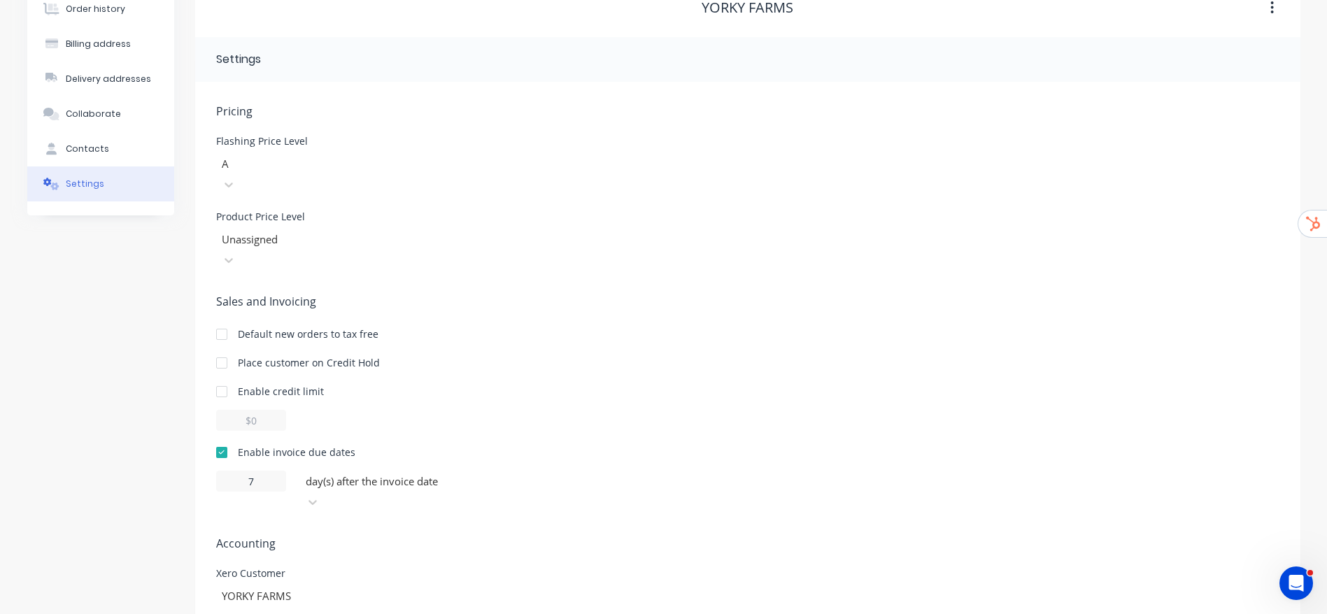
scroll to position [79, 0]
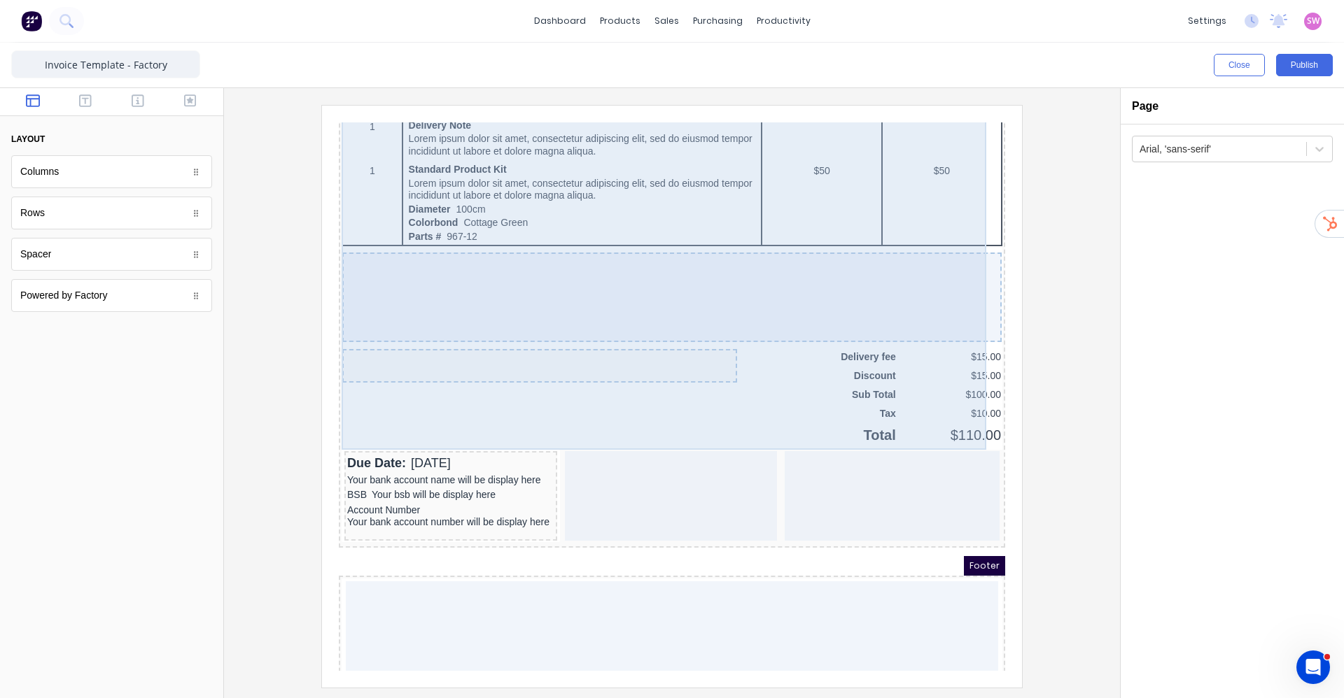
scroll to position [890, 0]
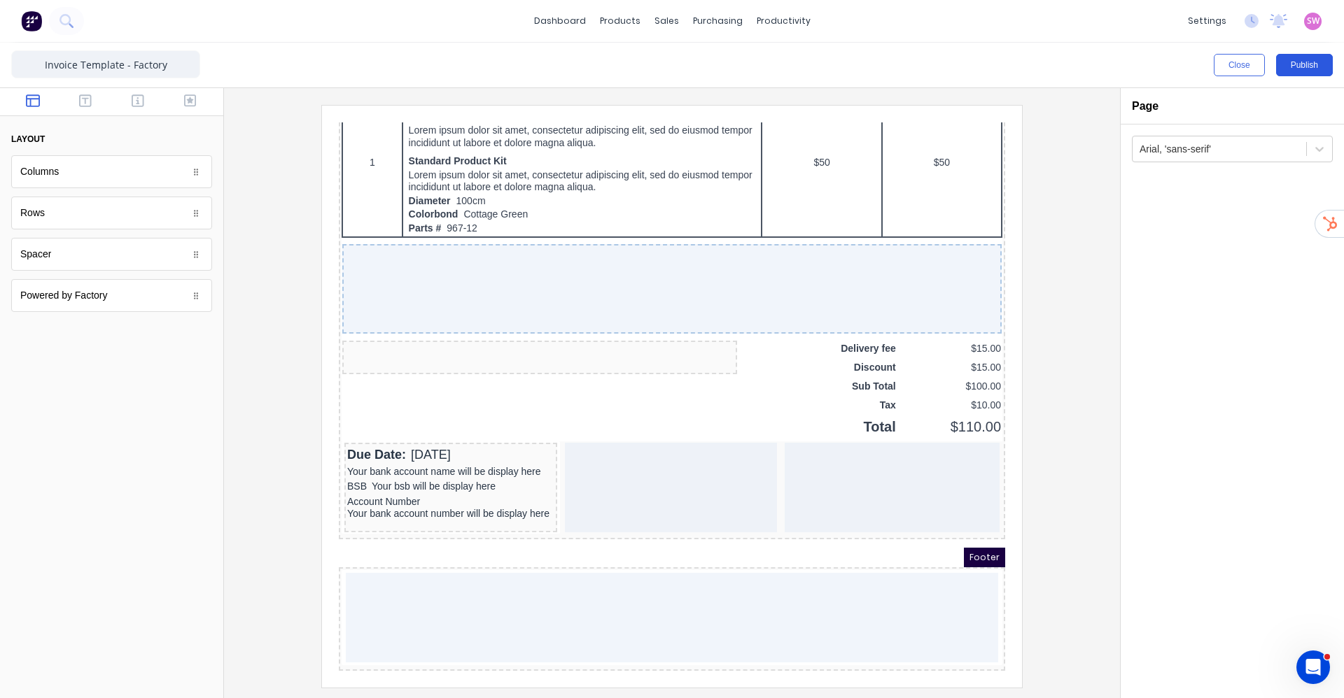
click at [1304, 68] on button "Publish" at bounding box center [1304, 65] width 57 height 22
